Goal: Find specific page/section: Find specific page/section

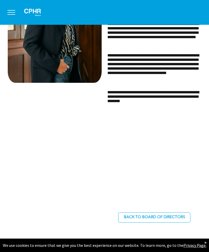
scroll to position [308, 0]
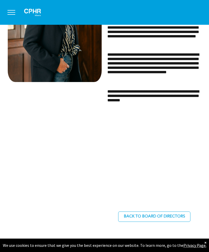
click at [23, 172] on div at bounding box center [56, 64] width 97 height 319
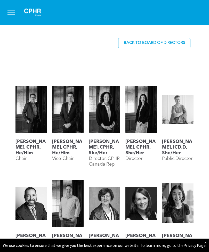
scroll to position [482, 0]
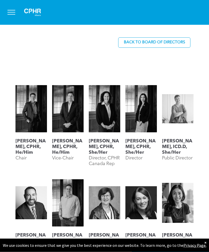
click at [5, 176] on div "Geordie MacPherson, CPHR, He/Him Chair Jesse Grieder, CPHR, He/Him Vice-Chair L…" at bounding box center [104, 229] width 209 height 311
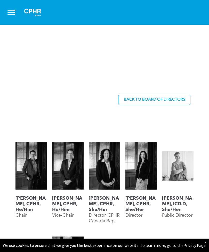
scroll to position [425, 0]
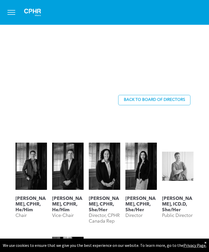
click at [184, 168] on link at bounding box center [177, 166] width 31 height 52
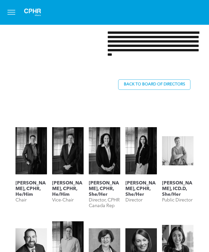
scroll to position [362, 0]
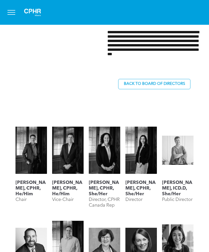
click at [24, 186] on h3 "[PERSON_NAME], CPHR, He/Him" at bounding box center [30, 188] width 31 height 17
click at [21, 184] on h3 "[PERSON_NAME], CPHR, He/Him" at bounding box center [30, 188] width 31 height 17
click at [19, 188] on h3 "[PERSON_NAME], CPHR, He/Him" at bounding box center [30, 188] width 31 height 17
click at [27, 162] on link at bounding box center [30, 150] width 31 height 52
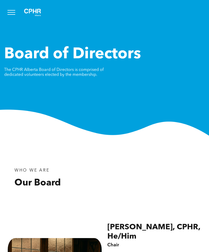
scroll to position [10, 0]
